Goal: Task Accomplishment & Management: Manage account settings

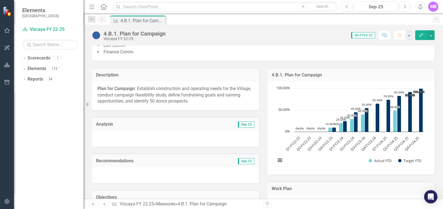
scroll to position [186, 0]
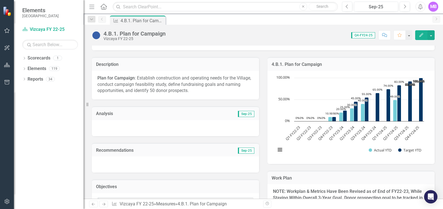
click at [116, 129] on div at bounding box center [175, 128] width 167 height 16
click at [421, 34] on icon "Edit" at bounding box center [421, 35] width 5 height 4
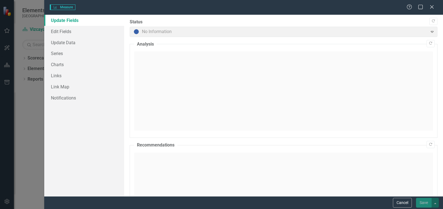
drag, startPoint x: 433, startPoint y: 8, endPoint x: 349, endPoint y: 14, distance: 84.1
click at [433, 8] on icon "Close" at bounding box center [432, 7] width 6 height 4
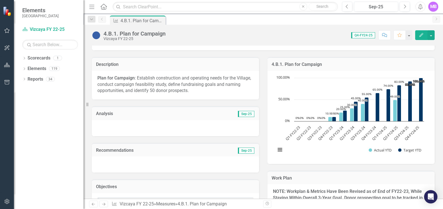
click at [420, 35] on icon "Edit" at bounding box center [421, 35] width 5 height 4
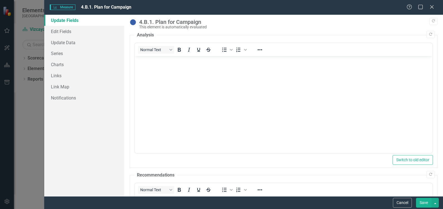
scroll to position [0, 0]
click at [172, 70] on body "Rich Text Area. Press ALT-0 for help." at bounding box center [283, 98] width 298 height 84
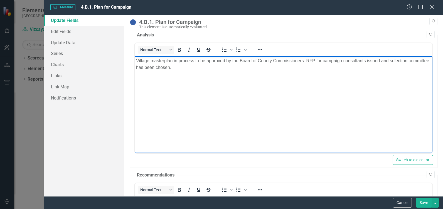
drag, startPoint x: 259, startPoint y: 70, endPoint x: 249, endPoint y: 70, distance: 9.7
click at [259, 70] on p "Village masterplan in process to be approved by the Board of County Commissione…" at bounding box center [283, 64] width 295 height 13
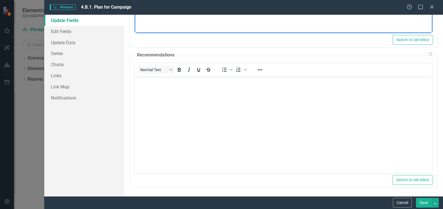
click at [422, 205] on button "Save" at bounding box center [424, 203] width 16 height 10
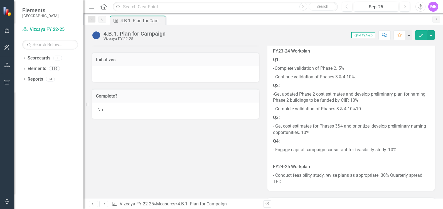
scroll to position [522, 0]
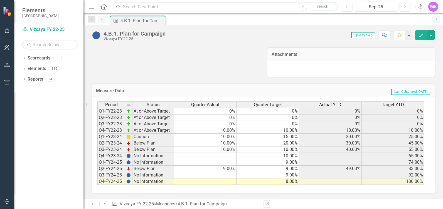
click at [220, 181] on td at bounding box center [205, 182] width 63 height 6
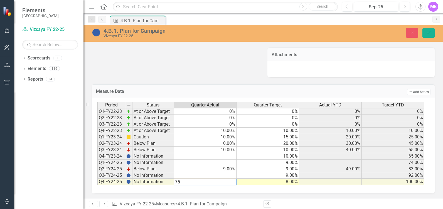
type textarea "75"
click at [248, 190] on div "Period Status Quarter Actual Quarter Target Actual YTD Target YTD Q1-FY22-23 At…" at bounding box center [263, 146] width 343 height 96
click at [427, 33] on icon "Save" at bounding box center [428, 33] width 5 height 4
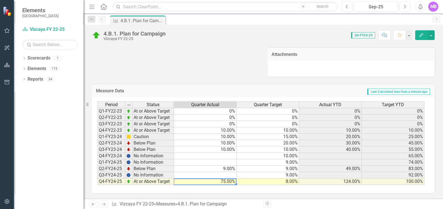
click at [222, 183] on td "75.00%" at bounding box center [205, 182] width 63 height 6
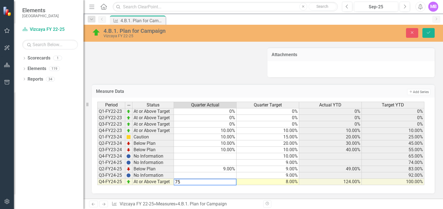
type textarea "7"
type textarea "50"
drag, startPoint x: 434, startPoint y: 33, endPoint x: 375, endPoint y: 46, distance: 59.6
click at [434, 33] on button "Save" at bounding box center [429, 33] width 12 height 10
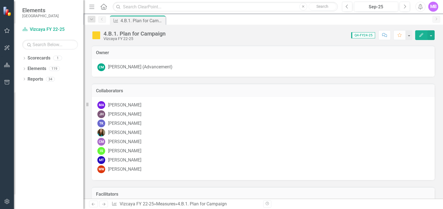
scroll to position [186, 0]
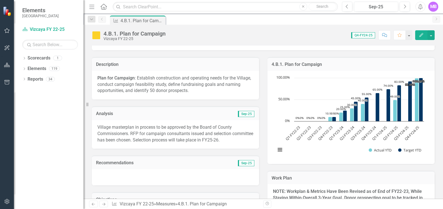
click at [170, 138] on p "Village masterplan in process to be approved by the Board of County Commissione…" at bounding box center [175, 133] width 156 height 19
click at [421, 36] on icon "button" at bounding box center [422, 35] width 4 height 4
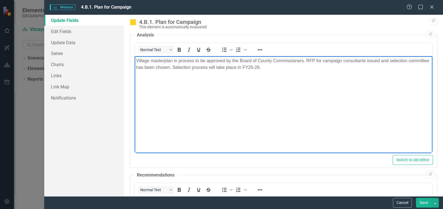
click at [286, 67] on p "Village masterplan in process to be approved by the Board of County Commissione…" at bounding box center [283, 64] width 295 height 13
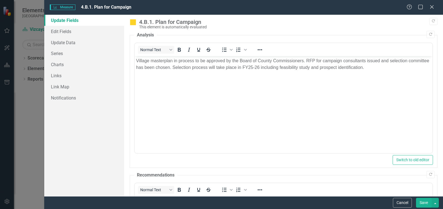
click at [428, 202] on button "Save" at bounding box center [424, 203] width 16 height 10
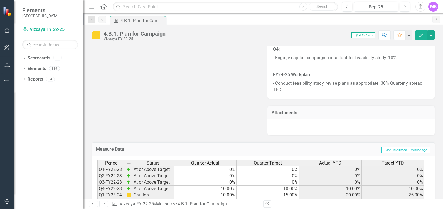
scroll to position [522, 0]
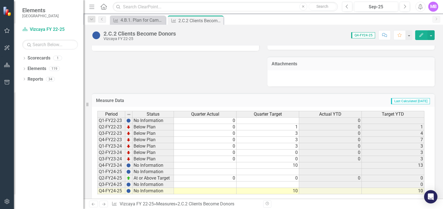
scroll to position [359, 0]
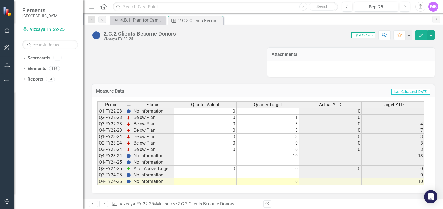
click at [207, 184] on td at bounding box center [205, 182] width 63 height 6
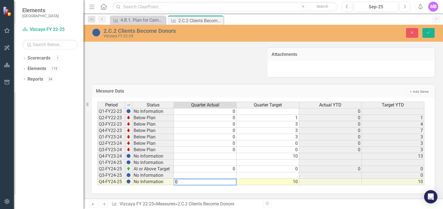
type textarea "0"
click at [426, 30] on button "Save" at bounding box center [429, 33] width 12 height 10
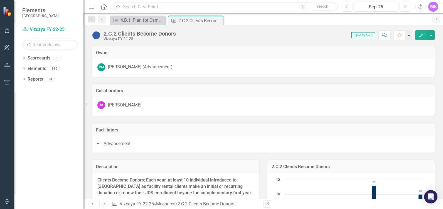
scroll to position [186, 0]
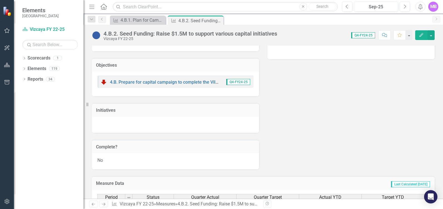
scroll to position [428, 0]
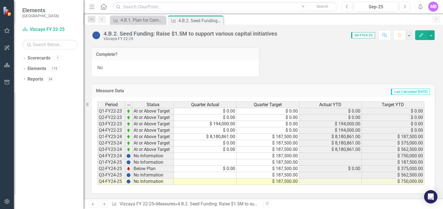
click at [219, 182] on td at bounding box center [205, 182] width 63 height 6
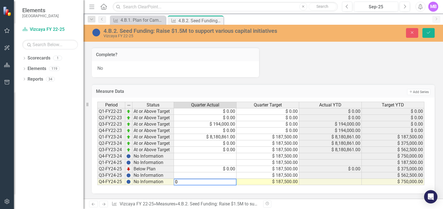
type textarea "0"
drag, startPoint x: 427, startPoint y: 34, endPoint x: 245, endPoint y: 127, distance: 204.5
click at [427, 34] on icon "Save" at bounding box center [428, 33] width 5 height 4
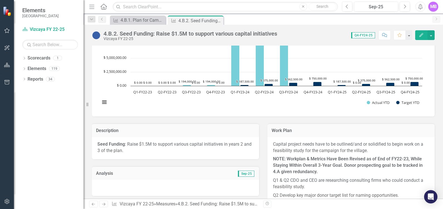
scroll to position [307, 0]
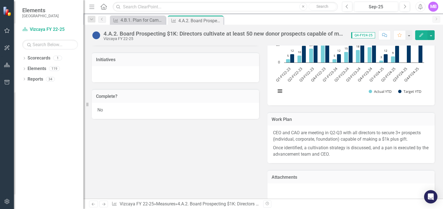
scroll to position [401, 0]
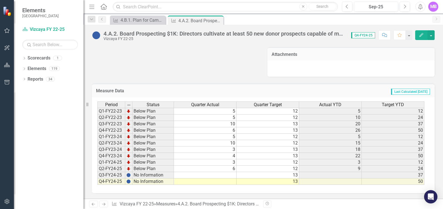
click at [219, 182] on td at bounding box center [205, 182] width 63 height 6
click at [220, 181] on td at bounding box center [205, 182] width 63 height 6
drag, startPoint x: 220, startPoint y: 181, endPoint x: 209, endPoint y: 175, distance: 12.7
click at [220, 181] on td at bounding box center [205, 182] width 63 height 6
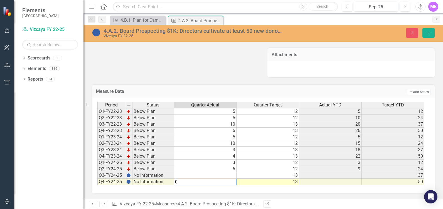
type textarea "0"
click at [191, 176] on td at bounding box center [205, 176] width 63 height 6
type textarea "0"
click at [433, 33] on button "Save" at bounding box center [429, 33] width 12 height 10
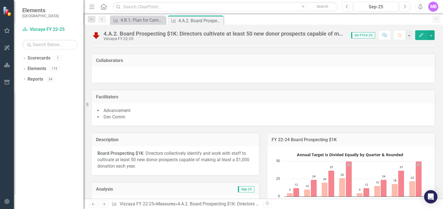
scroll to position [123, 0]
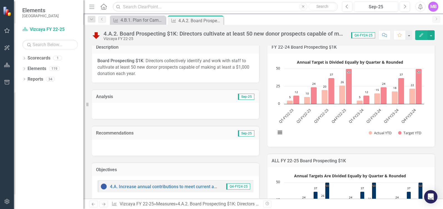
click at [203, 105] on div at bounding box center [175, 111] width 167 height 16
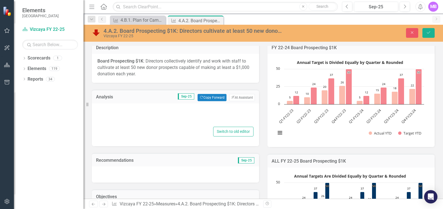
click at [135, 114] on div at bounding box center [175, 117] width 156 height 18
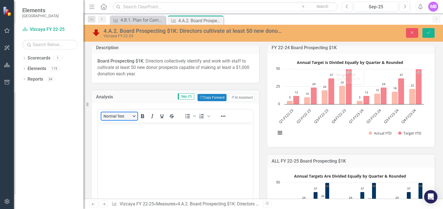
drag, startPoint x: 345, startPoint y: 80, endPoint x: 119, endPoint y: 115, distance: 228.6
click at [119, 115] on button "Normal Text" at bounding box center [119, 116] width 36 height 8
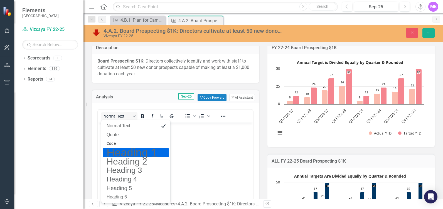
click at [220, 151] on body "Rich Text Area. Press ALT-0 for help." at bounding box center [175, 165] width 155 height 84
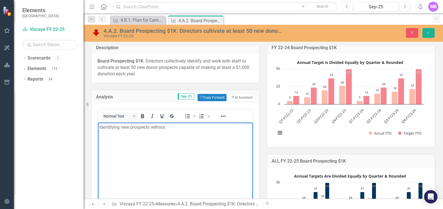
click at [172, 128] on p "Identifying new prospects without" at bounding box center [175, 127] width 152 height 7
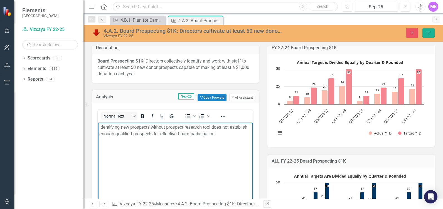
click at [199, 156] on body "Identifying new prospects without prospect research tool does not establish eno…" at bounding box center [175, 165] width 155 height 84
click at [230, 132] on p "Identifying new prospects without prospect research tool does not establish eno…" at bounding box center [175, 130] width 152 height 13
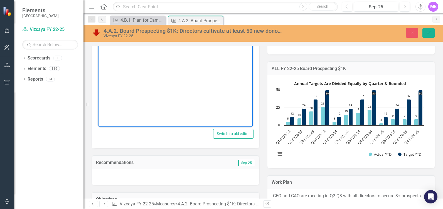
click at [173, 177] on div at bounding box center [175, 177] width 167 height 16
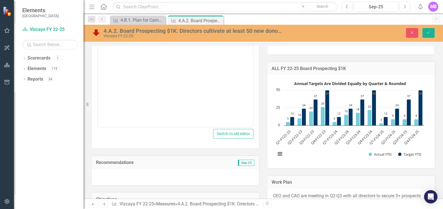
click at [111, 175] on div at bounding box center [175, 177] width 167 height 16
drag, startPoint x: 431, startPoint y: 31, endPoint x: 232, endPoint y: 129, distance: 221.0
click at [431, 31] on icon "Save" at bounding box center [428, 33] width 5 height 4
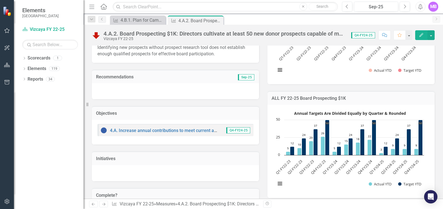
click at [114, 89] on div at bounding box center [175, 91] width 167 height 16
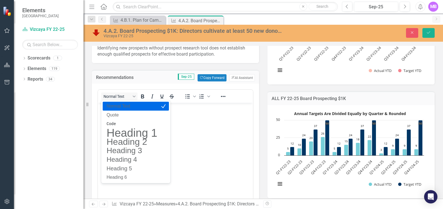
scroll to position [0, 0]
click at [202, 128] on body "Rich Text Area. Press ALT-0 for help." at bounding box center [175, 145] width 155 height 84
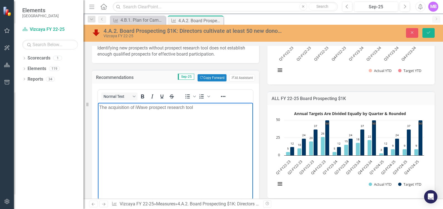
click at [200, 106] on p "The acquisition of iWave prospect research tool" at bounding box center [175, 107] width 152 height 7
click at [174, 108] on p "The acquisition of iWave prospect research tool" at bounding box center [175, 107] width 152 height 7
click at [155, 107] on p "The acquisition of iWave prospect prspect tool will significantly" at bounding box center [175, 107] width 152 height 7
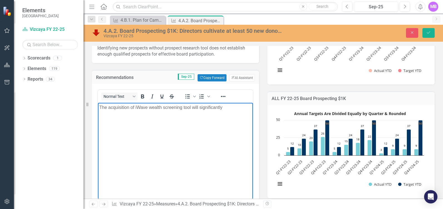
click at [226, 106] on p "The acquisition of iWave wealth screening tool will significantly" at bounding box center [175, 107] width 152 height 7
drag, startPoint x: 429, startPoint y: 32, endPoint x: 235, endPoint y: 64, distance: 196.7
click at [429, 32] on icon "Save" at bounding box center [428, 33] width 5 height 4
